Goal: Information Seeking & Learning: Learn about a topic

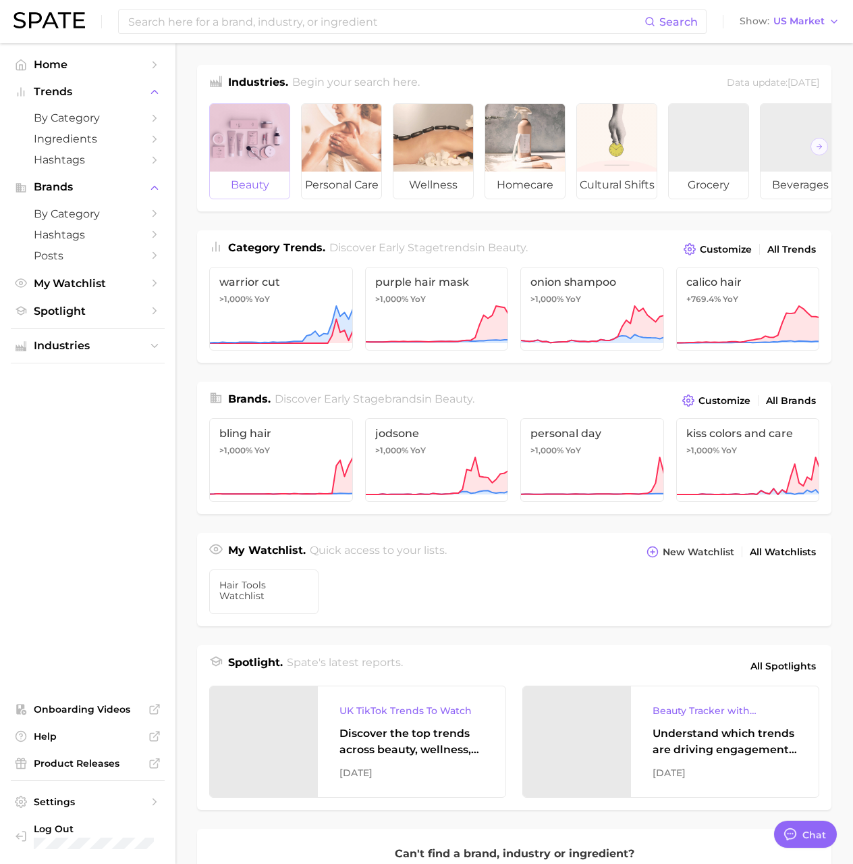
click at [257, 182] on span "beauty" at bounding box center [250, 185] width 80 height 27
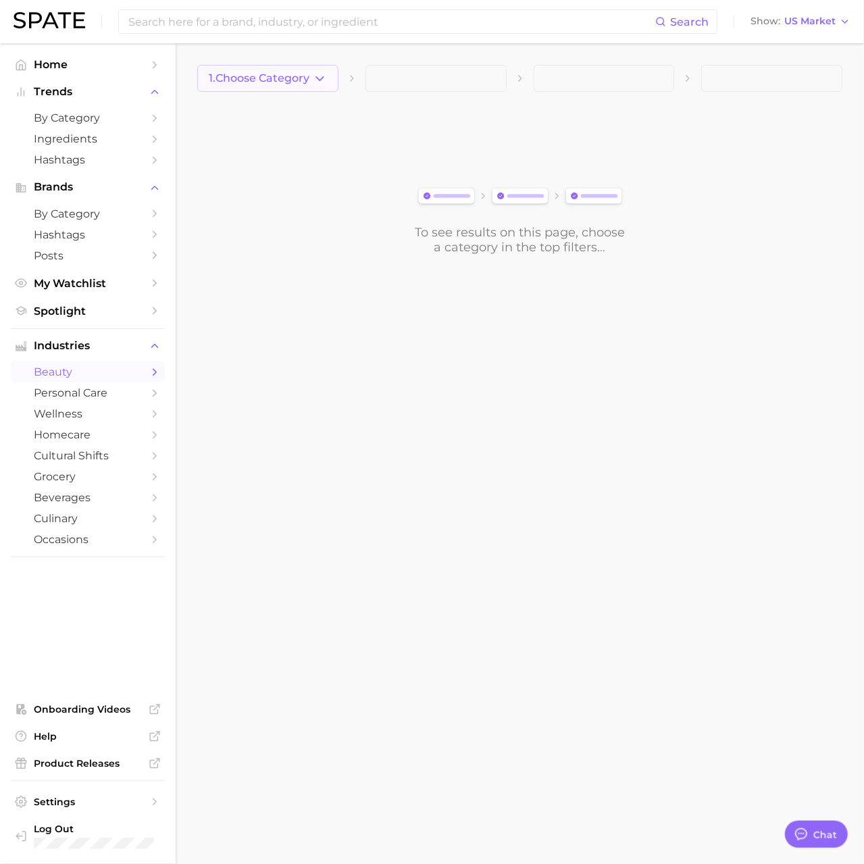
click at [296, 72] on span "1. Choose Category" at bounding box center [259, 78] width 101 height 12
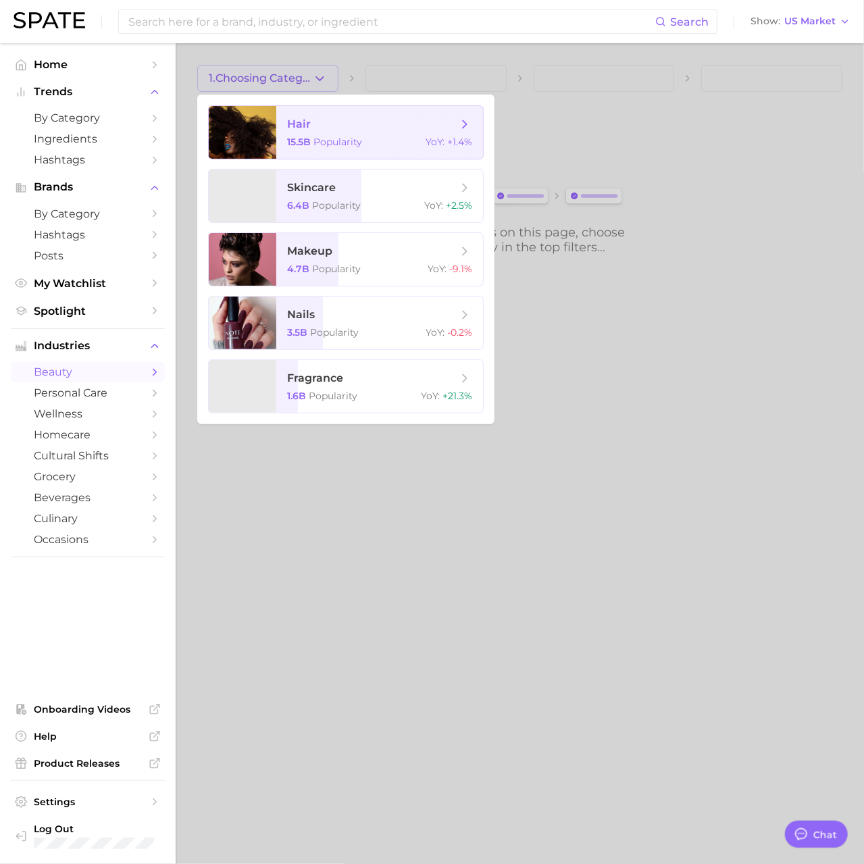
click at [465, 130] on icon at bounding box center [464, 124] width 15 height 15
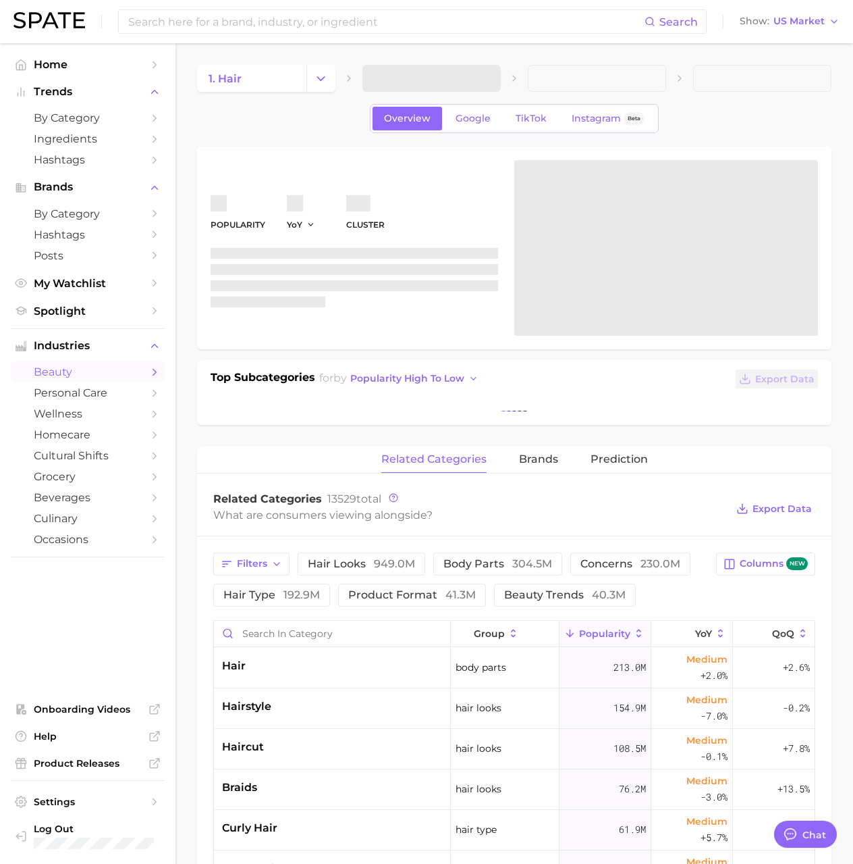
type textarea "x"
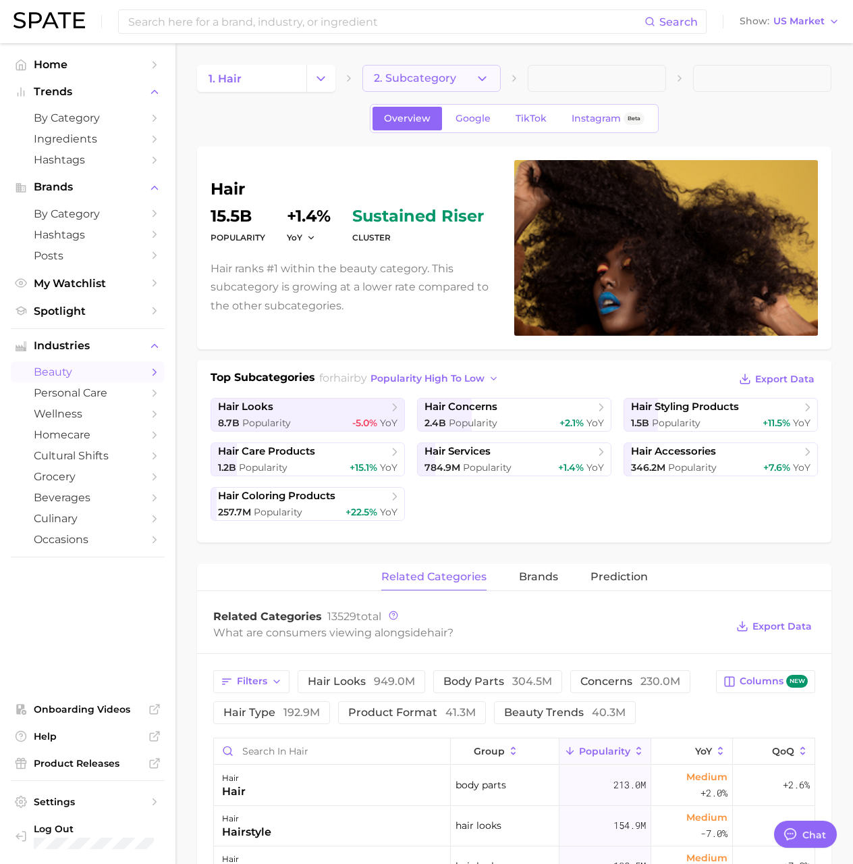
click at [472, 83] on button "2. Subcategory" at bounding box center [432, 78] width 138 height 27
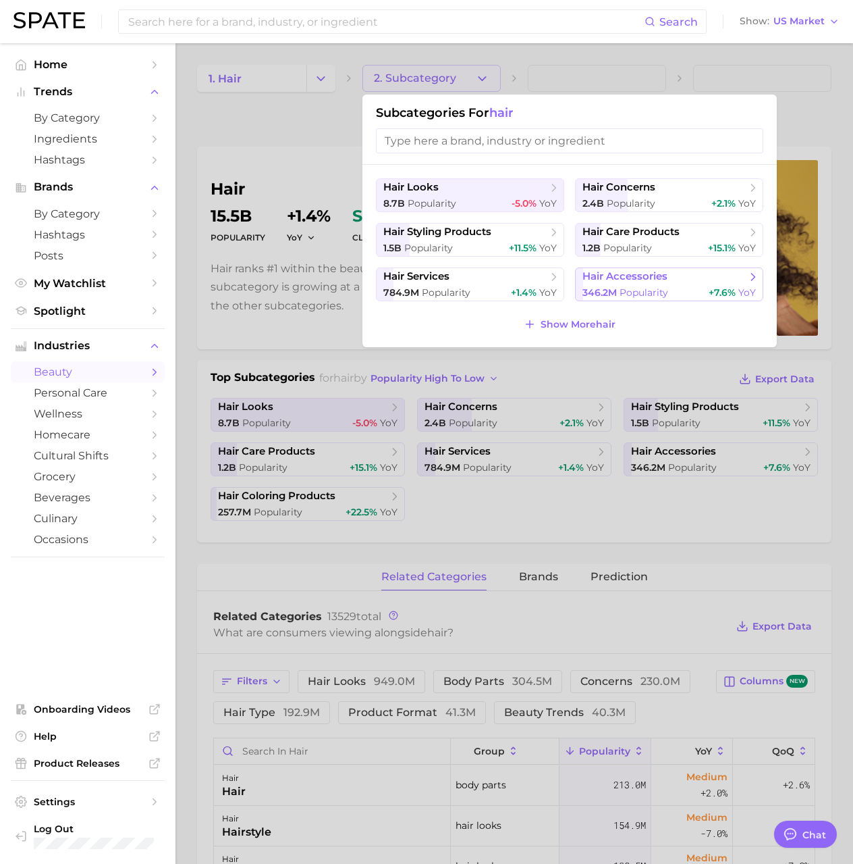
click at [739, 274] on span "hair accessories" at bounding box center [665, 277] width 164 height 14
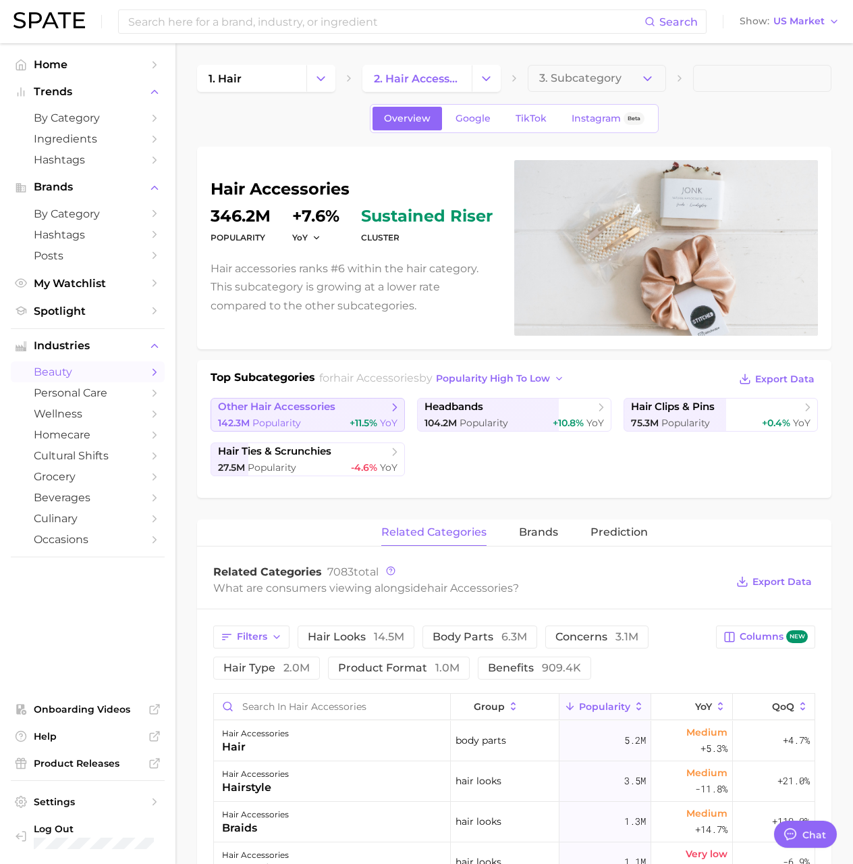
click at [390, 404] on icon at bounding box center [395, 407] width 14 height 14
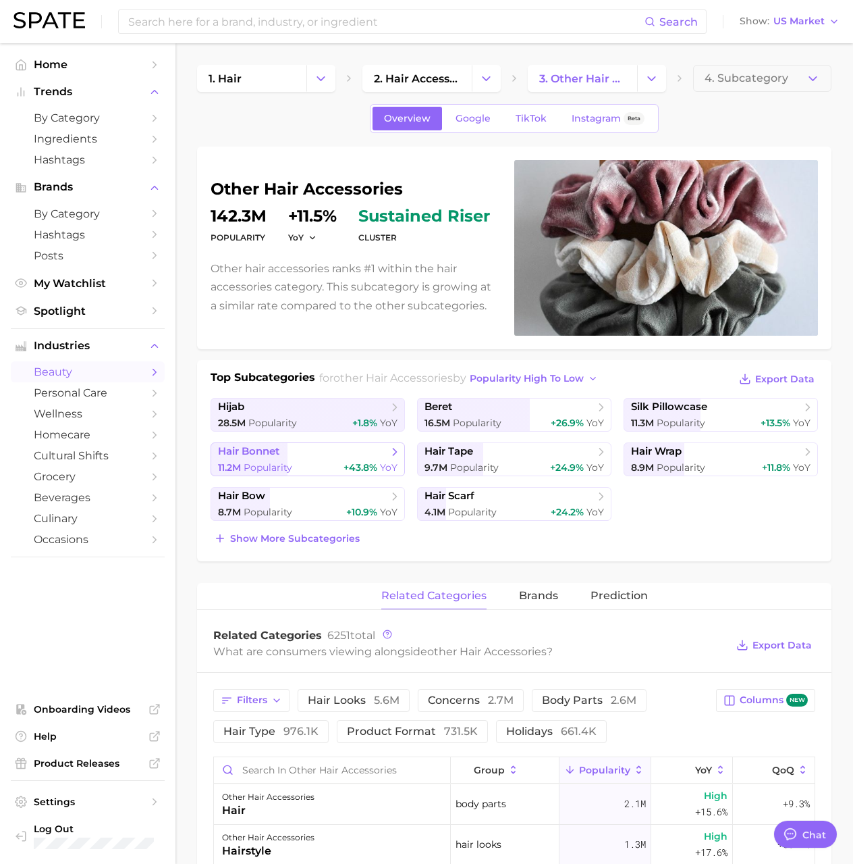
click at [347, 463] on span "+43.8%" at bounding box center [361, 467] width 34 height 12
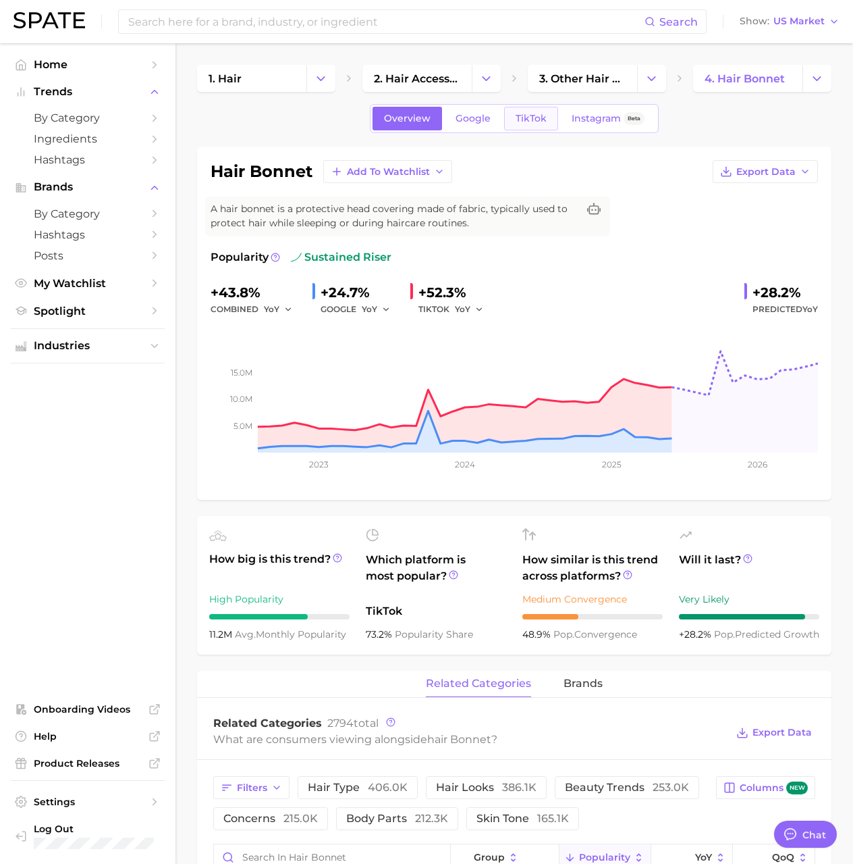
click at [525, 119] on span "TikTok" at bounding box center [531, 118] width 31 height 11
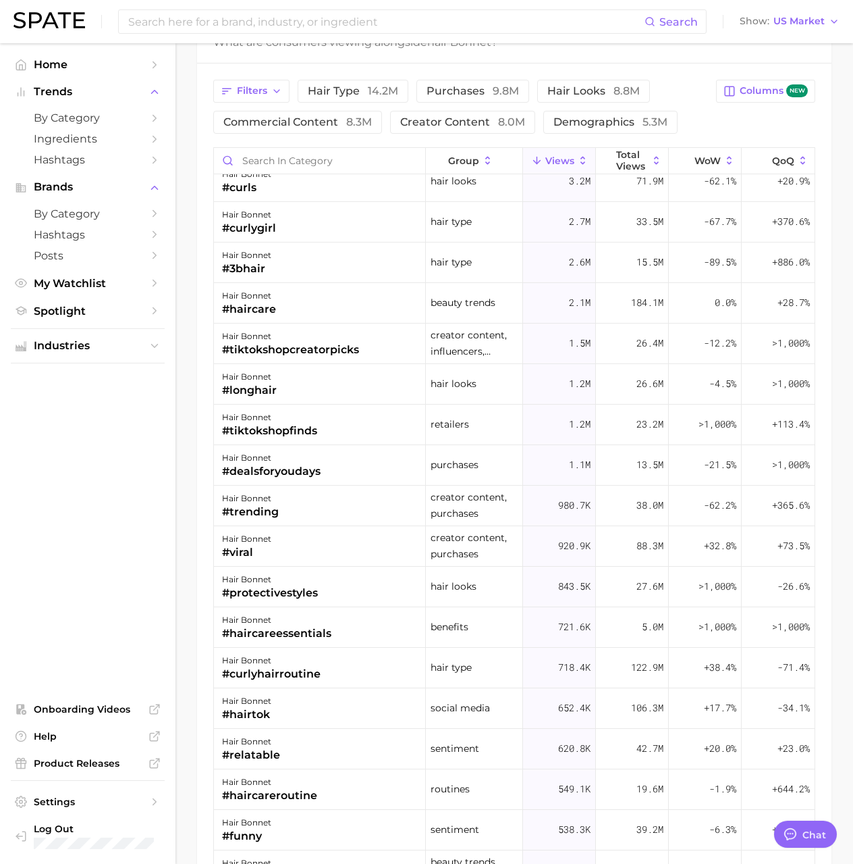
scroll to position [1148, 0]
